Goal: Navigation & Orientation: Understand site structure

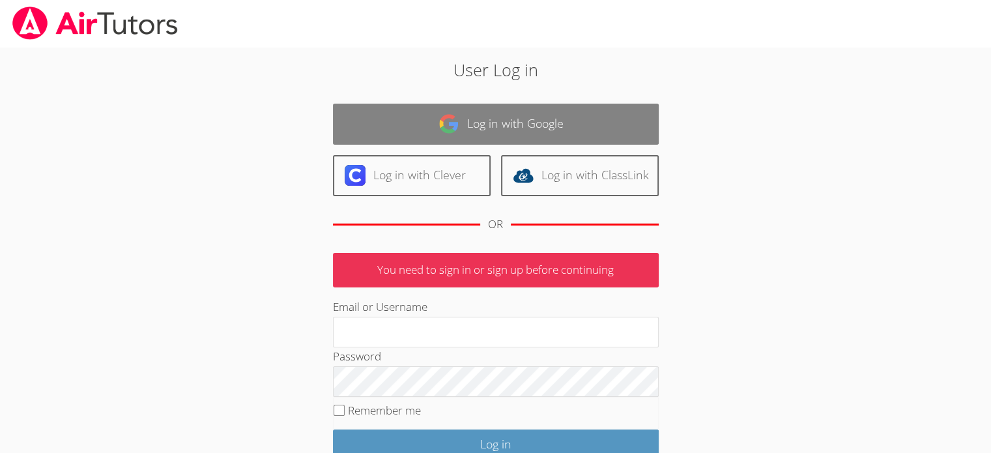
type input "[EMAIL_ADDRESS][DOMAIN_NAME]"
click at [497, 126] on link "Log in with Google" at bounding box center [496, 124] width 326 height 41
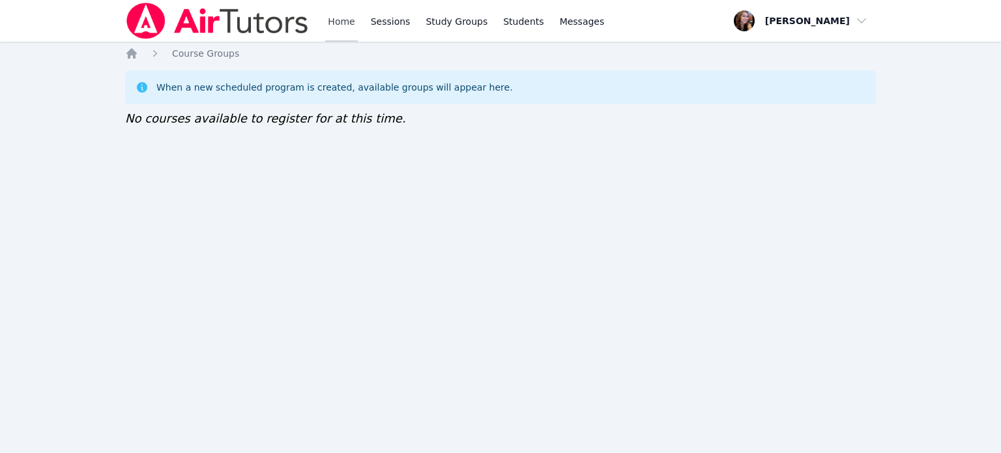
click at [347, 23] on link "Home" at bounding box center [341, 21] width 32 height 42
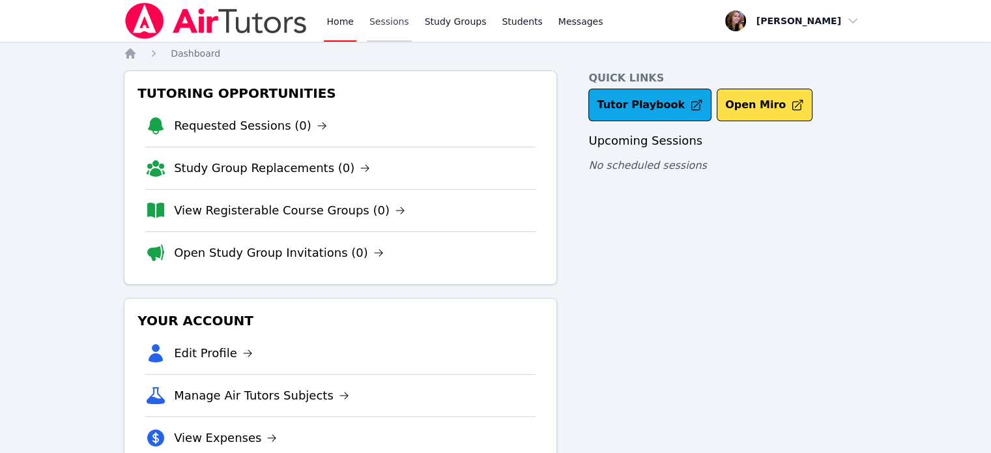
click at [380, 23] on link "Sessions" at bounding box center [389, 21] width 45 height 42
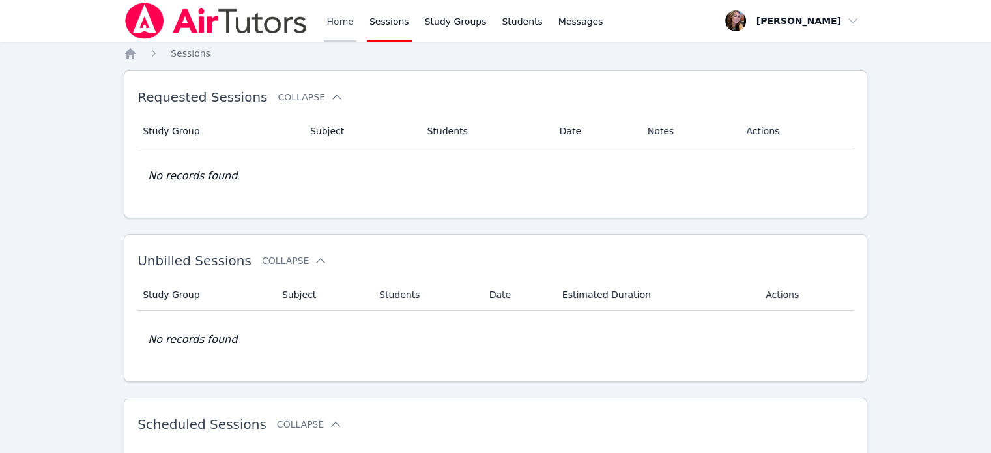
click at [334, 23] on link "Home" at bounding box center [340, 21] width 32 height 42
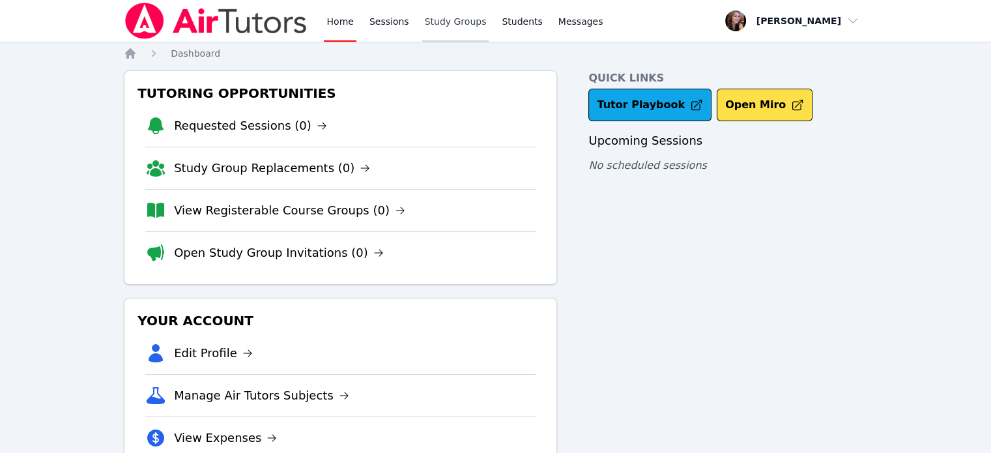
click at [439, 20] on link "Study Groups" at bounding box center [455, 21] width 67 height 42
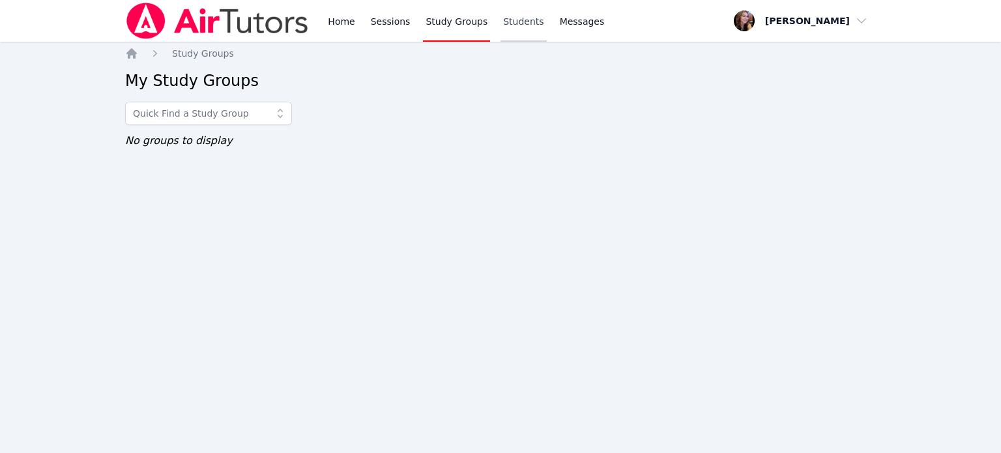
click at [517, 20] on link "Students" at bounding box center [523, 21] width 46 height 42
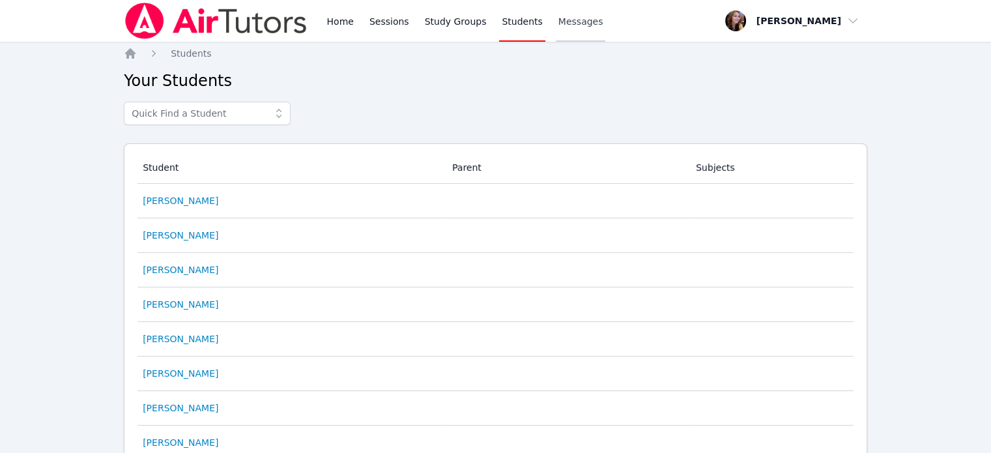
click at [572, 20] on span "Messages" at bounding box center [580, 21] width 45 height 13
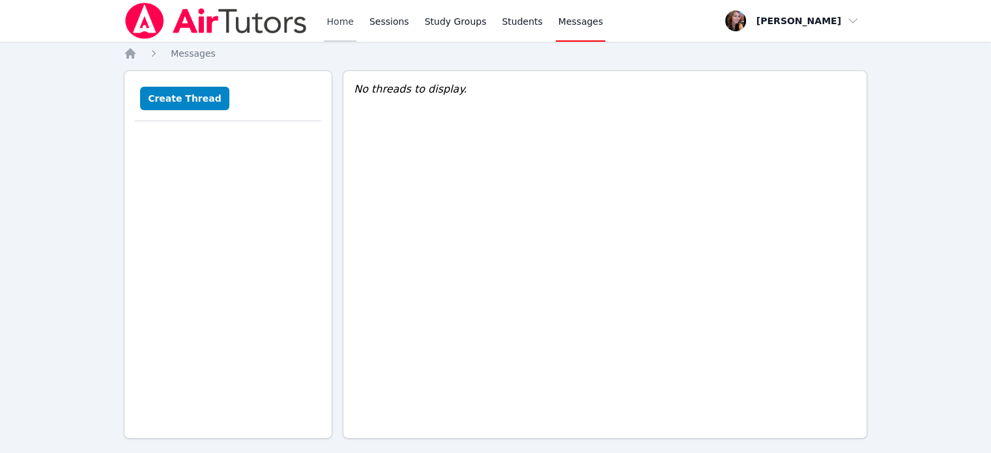
click at [344, 22] on link "Home" at bounding box center [340, 21] width 32 height 42
